Goal: Find specific page/section: Find specific page/section

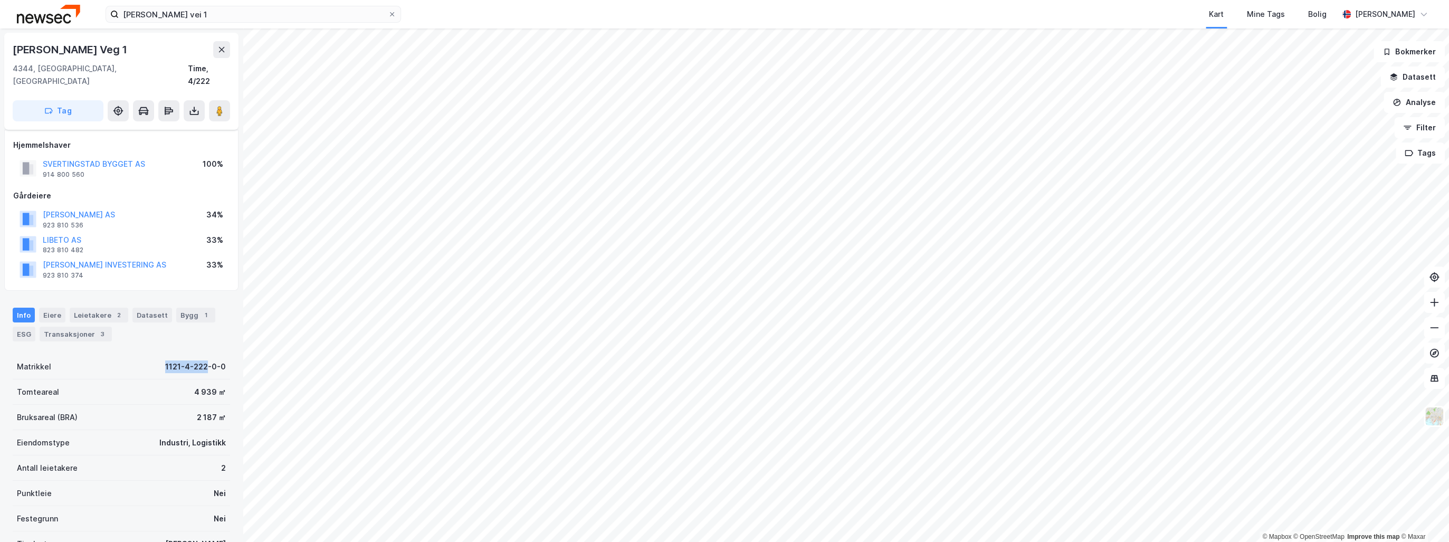
scroll to position [42, 0]
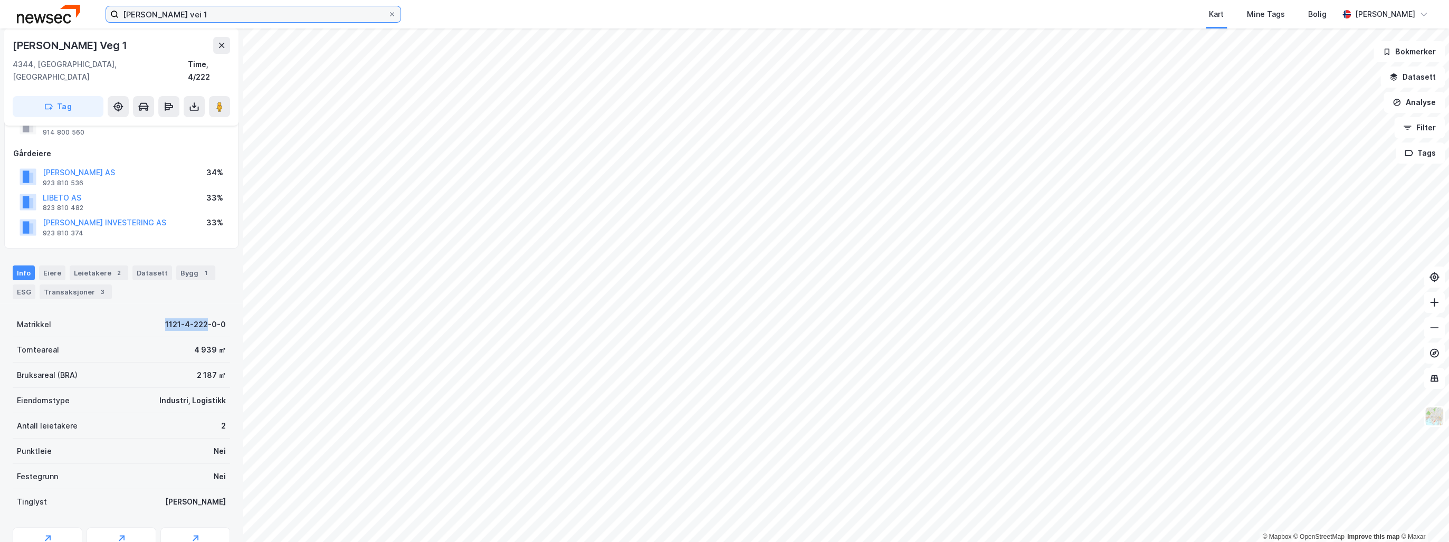
click at [184, 16] on input "[PERSON_NAME] vei 1" at bounding box center [253, 14] width 269 height 16
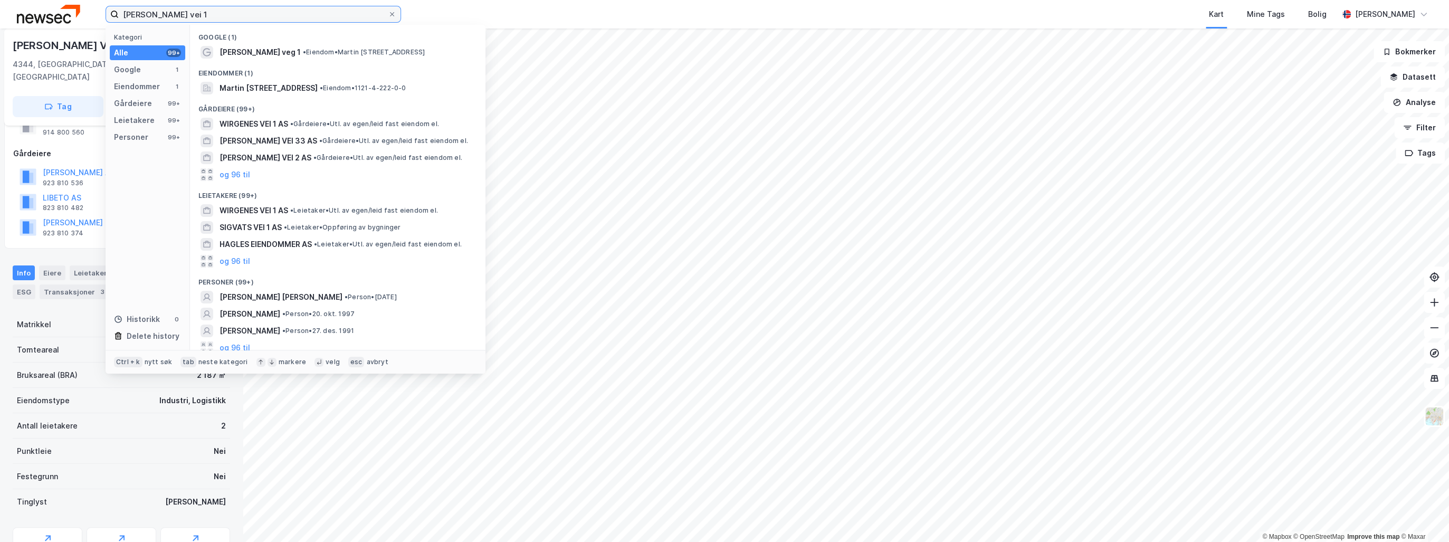
click at [184, 16] on input "[PERSON_NAME] vei 1" at bounding box center [253, 14] width 269 height 16
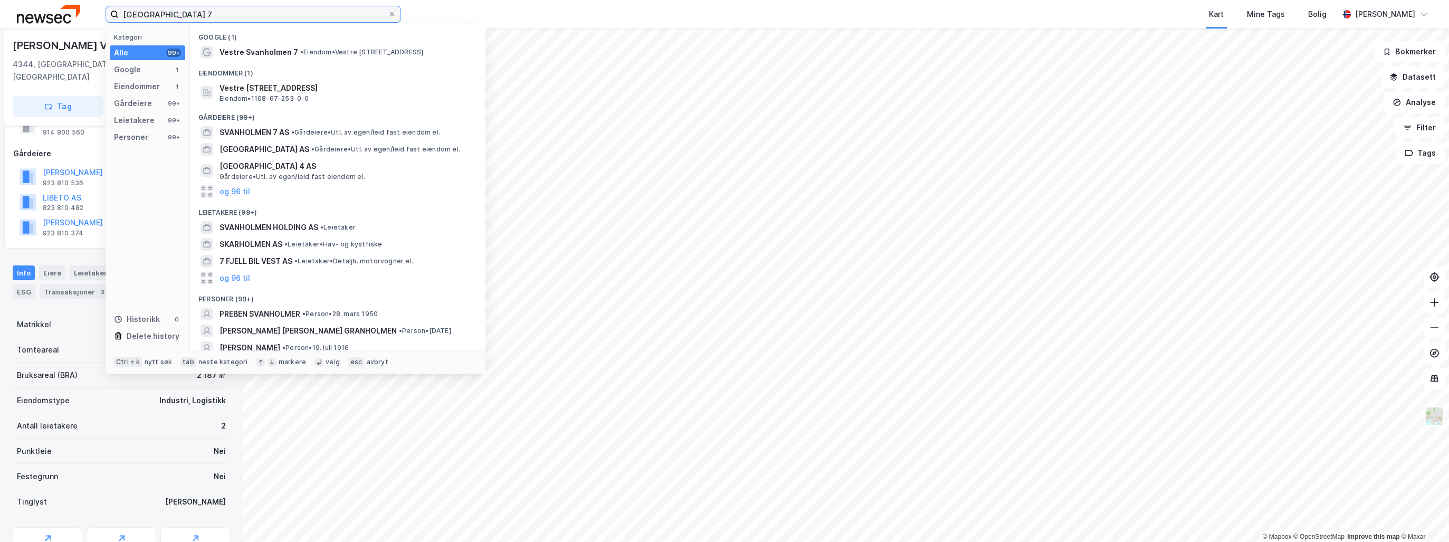
type input "[GEOGRAPHIC_DATA] 7"
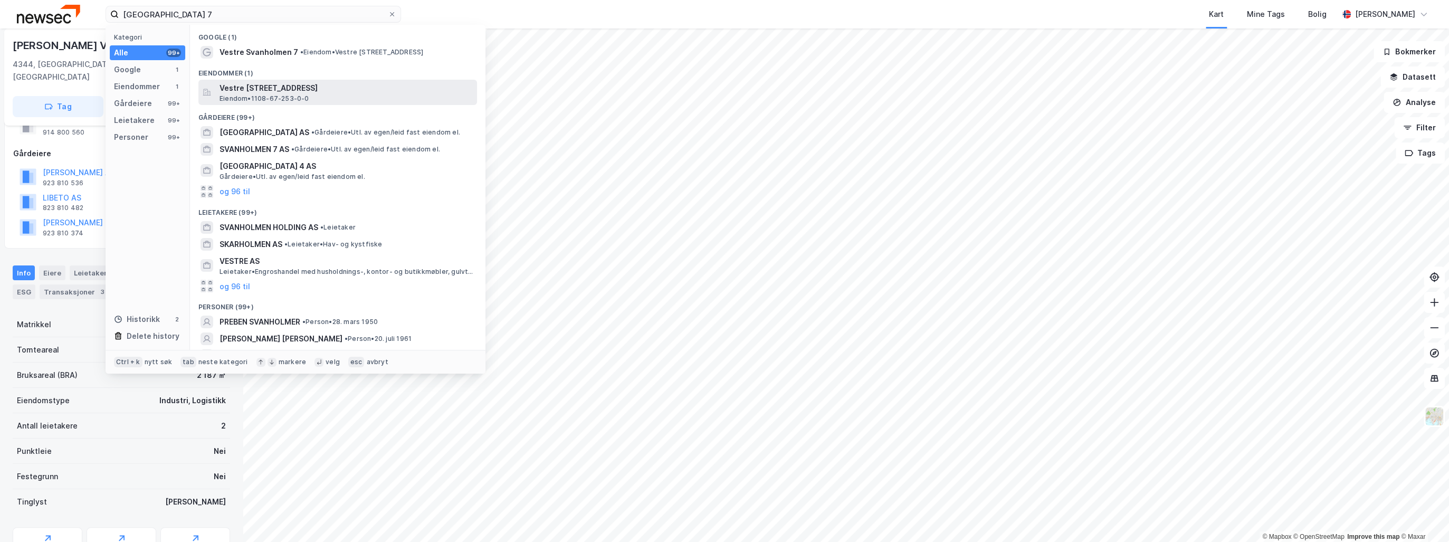
click at [319, 92] on span "Vestre [STREET_ADDRESS]" at bounding box center [345, 88] width 253 height 13
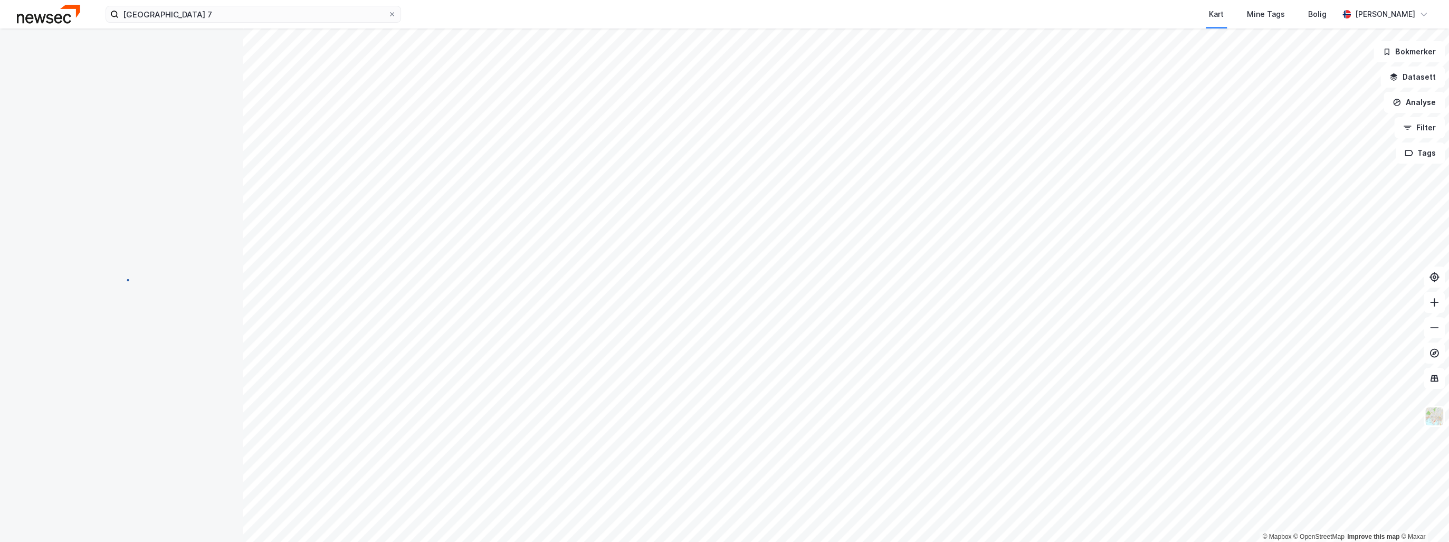
scroll to position [32, 0]
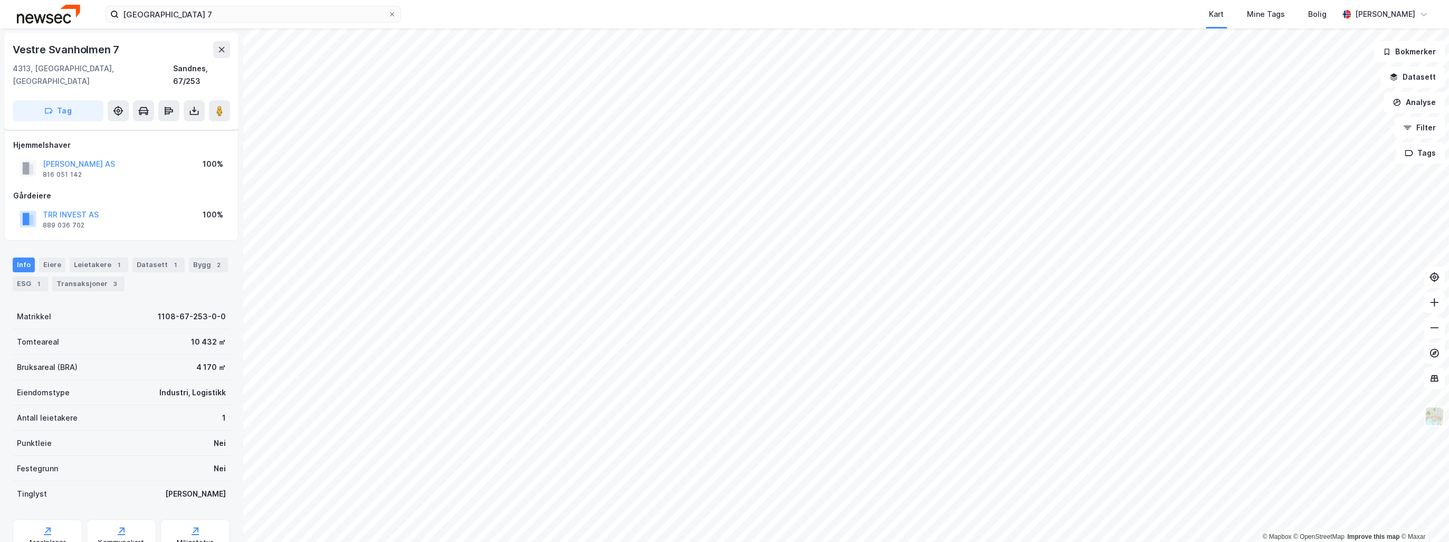
scroll to position [32, 0]
